Goal: Navigation & Orientation: Find specific page/section

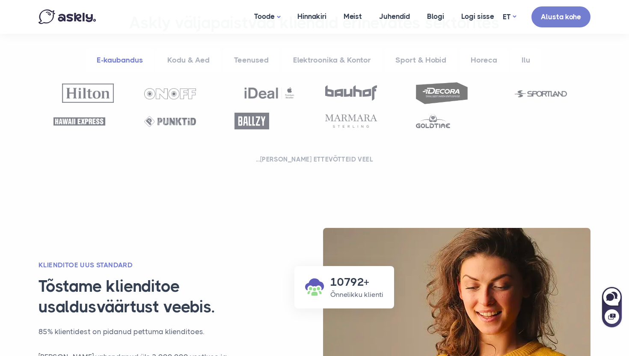
scroll to position [604, 0]
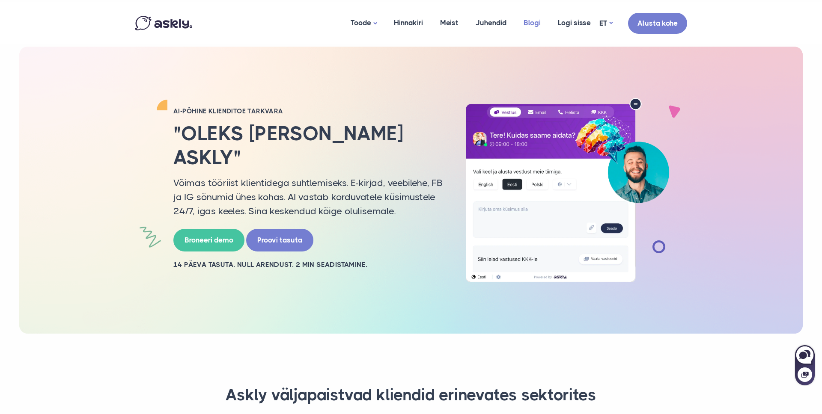
click at [525, 22] on link "Blogi" at bounding box center [532, 23] width 34 height 42
click at [596, 21] on link "Logi sisse" at bounding box center [574, 23] width 50 height 42
click at [608, 50] on link "EN" at bounding box center [606, 46] width 34 height 15
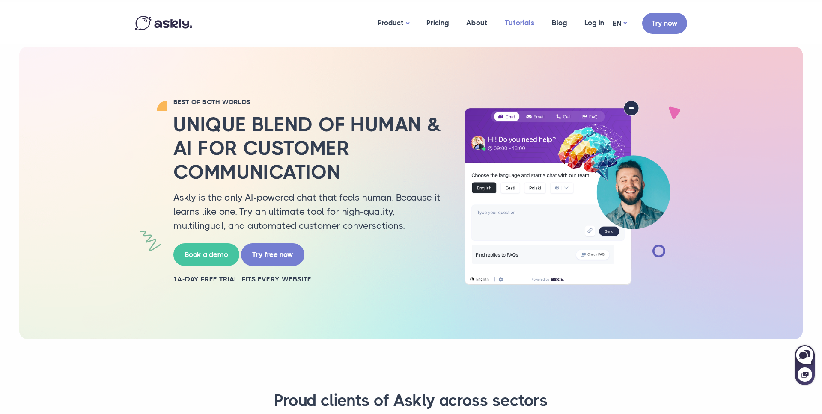
click at [524, 27] on link "Tutorials" at bounding box center [519, 23] width 47 height 42
click at [558, 18] on link "Blog" at bounding box center [559, 23] width 33 height 42
